Goal: Task Accomplishment & Management: Use online tool/utility

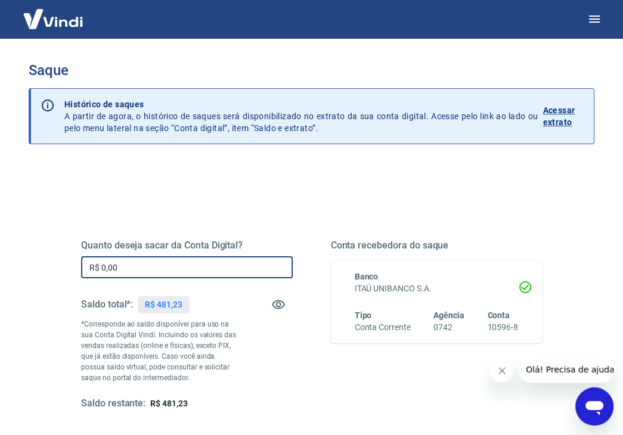
click at [162, 268] on input "R$ 0,00" at bounding box center [187, 267] width 212 height 22
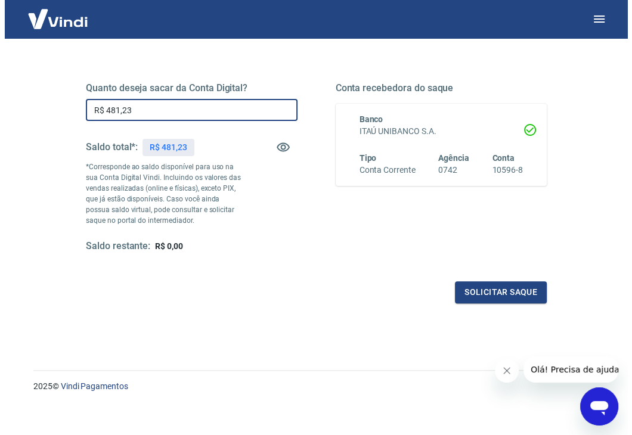
scroll to position [165, 0]
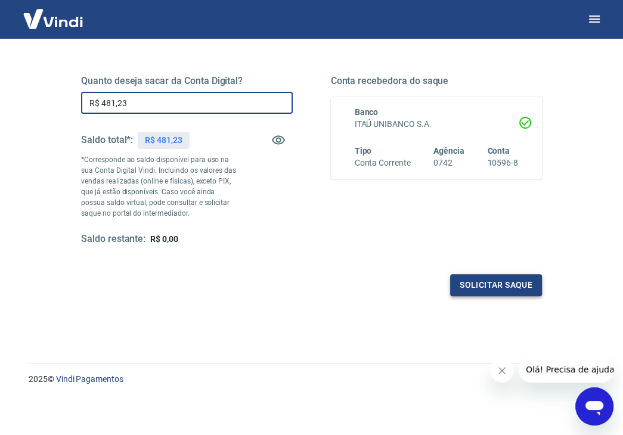
type input "R$ 481,23"
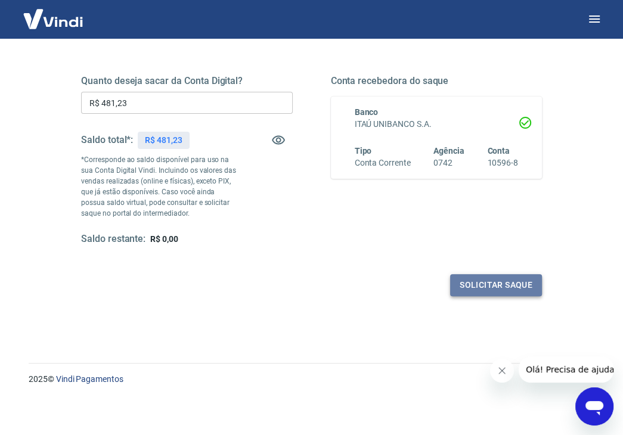
click at [464, 285] on button "Solicitar saque" at bounding box center [496, 285] width 92 height 22
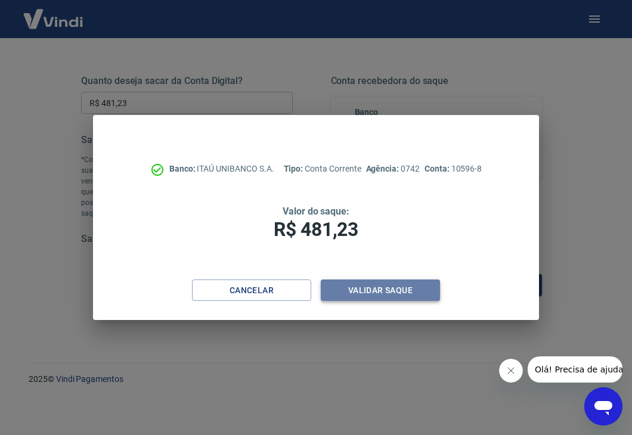
click at [393, 291] on button "Validar saque" at bounding box center [380, 291] width 119 height 22
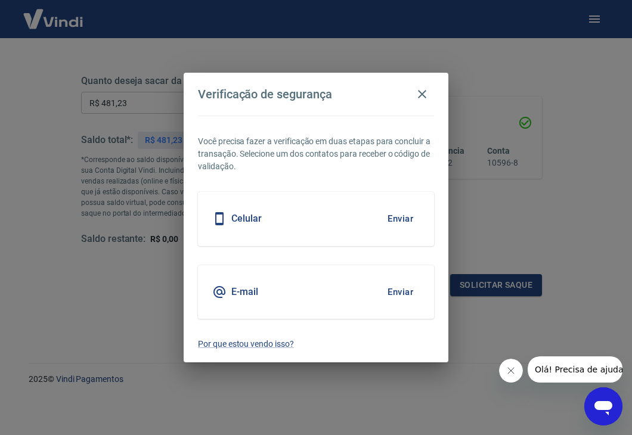
click at [389, 221] on button "Enviar" at bounding box center [400, 218] width 39 height 25
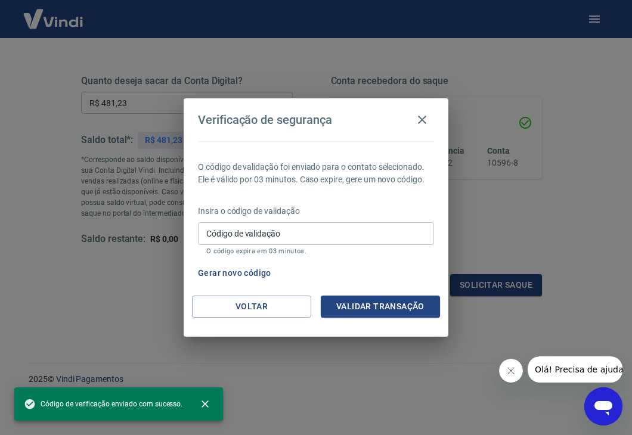
click at [294, 215] on p "Insira o código de validação" at bounding box center [316, 211] width 236 height 13
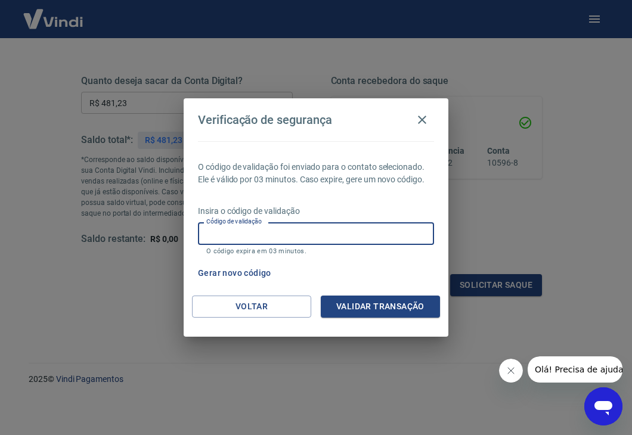
click at [300, 225] on input "Código de validação" at bounding box center [316, 233] width 236 height 22
type input "782658"
click at [347, 303] on button "Validar transação" at bounding box center [380, 307] width 119 height 22
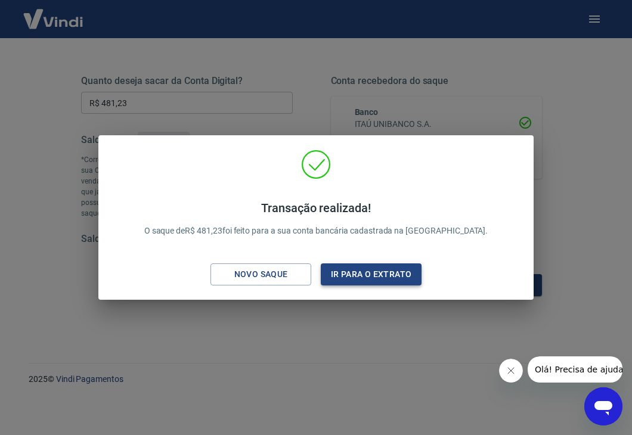
click at [377, 278] on button "Ir para o extrato" at bounding box center [371, 274] width 101 height 22
